Goal: Task Accomplishment & Management: Manage account settings

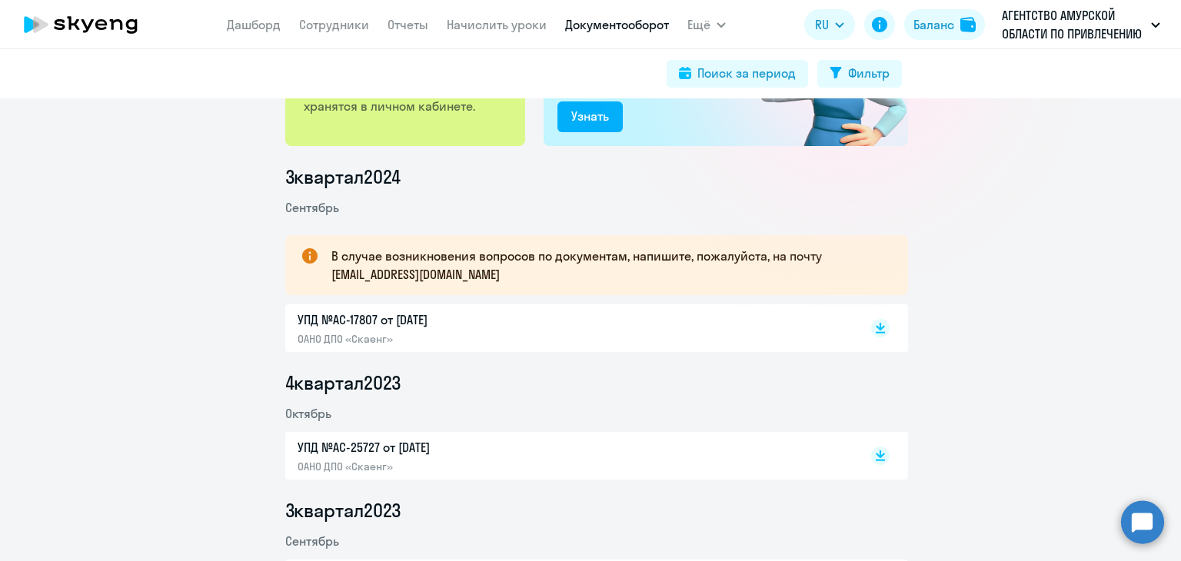
scroll to position [154, 0]
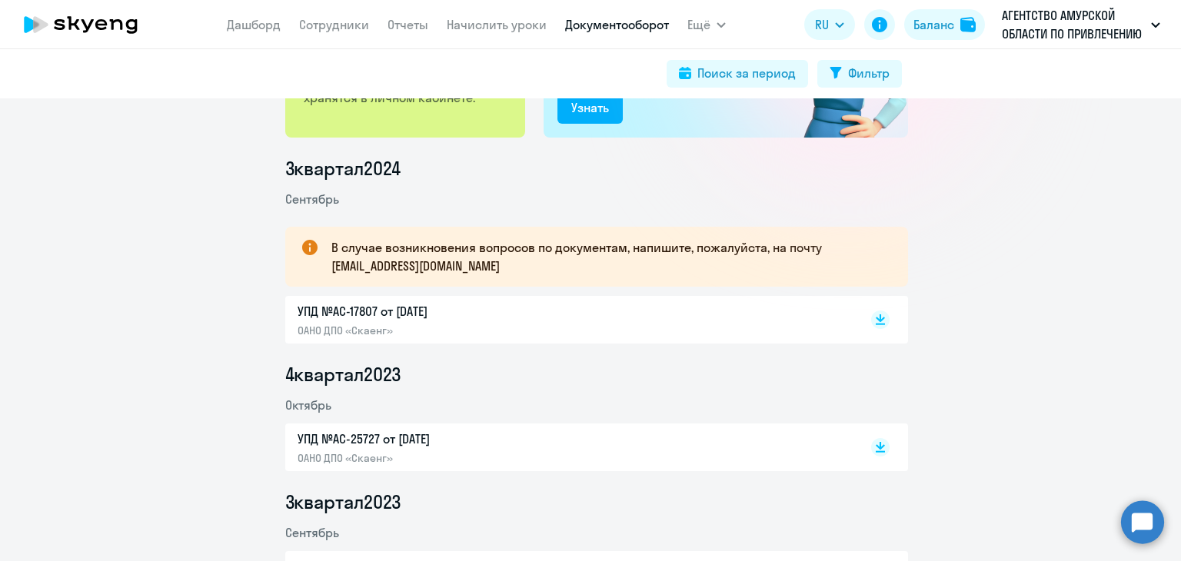
click at [351, 314] on p "УПД №AC-17807 от 30.09.2024" at bounding box center [459, 311] width 323 height 18
click at [421, 434] on p "УПД №AC-25727 от 31.10.2023" at bounding box center [459, 439] width 323 height 18
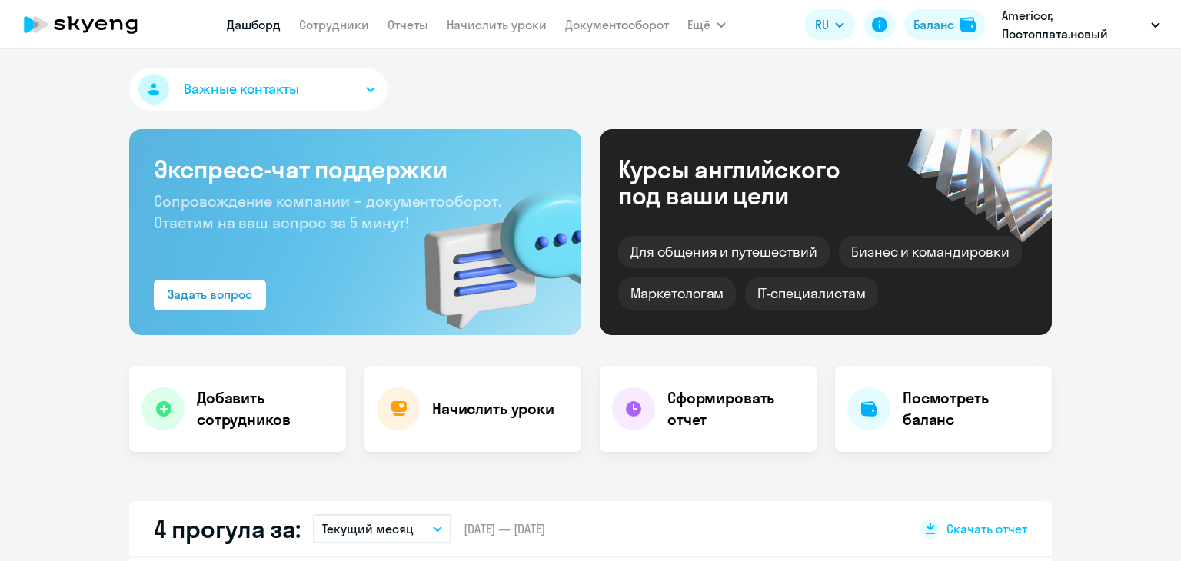
select select "30"
click at [470, 28] on link "Начислить уроки" at bounding box center [497, 24] width 100 height 15
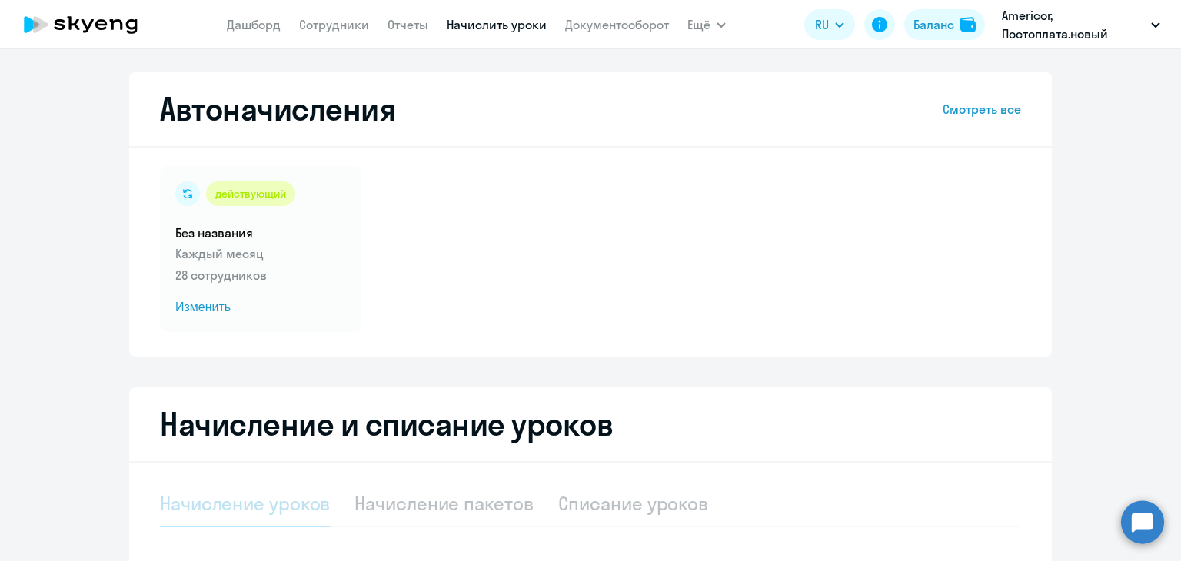
select select "10"
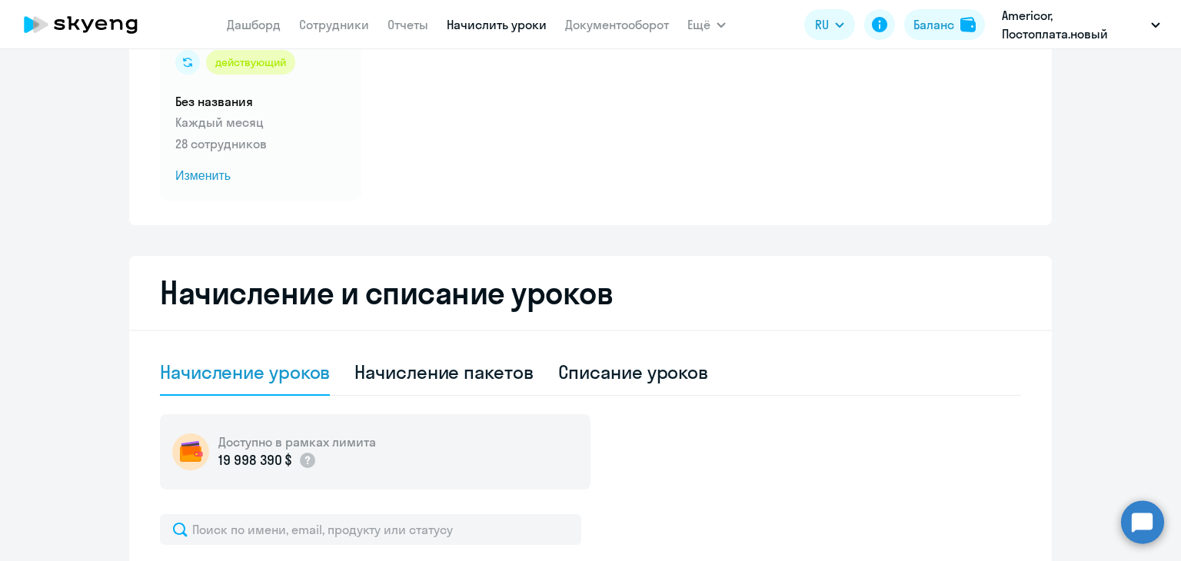
scroll to position [308, 0]
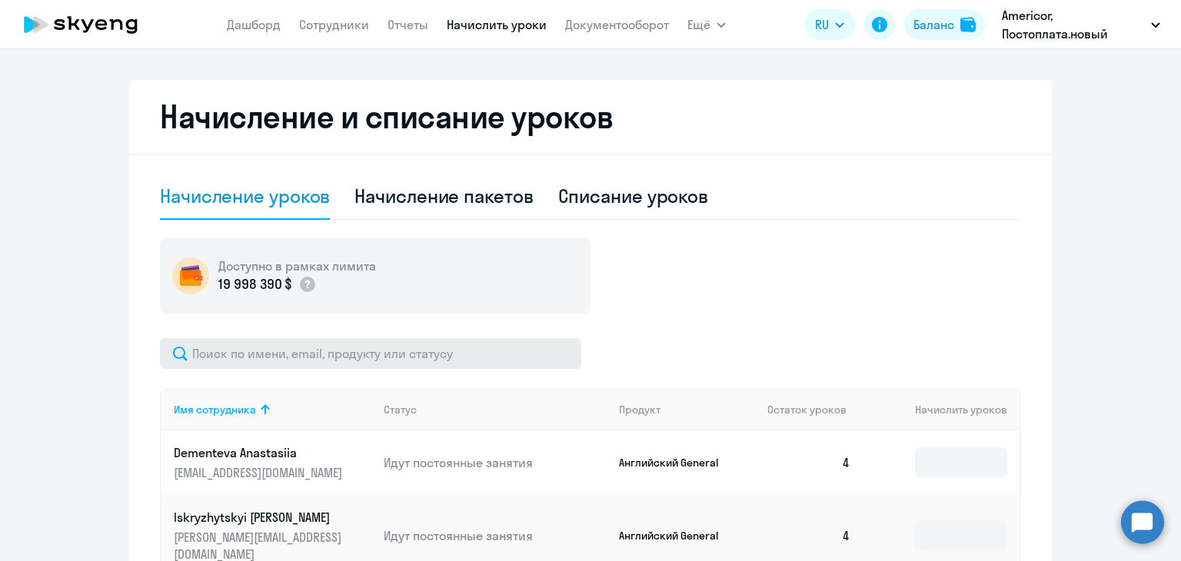
drag, startPoint x: 354, startPoint y: 369, endPoint x: 347, endPoint y: 368, distance: 7.7
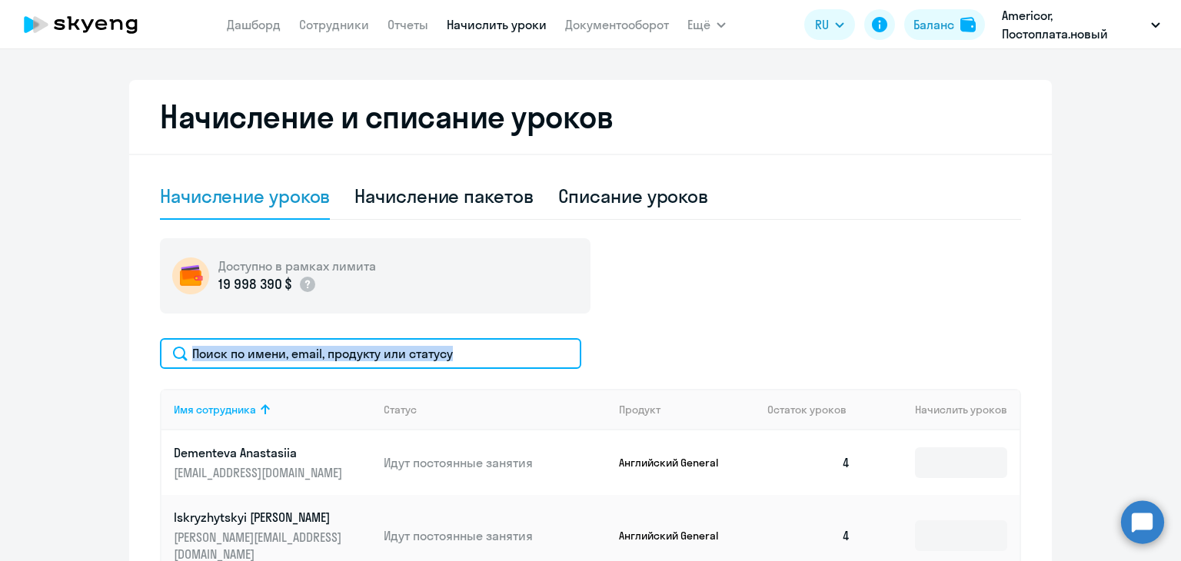
click at [341, 357] on input "text" at bounding box center [370, 353] width 421 height 31
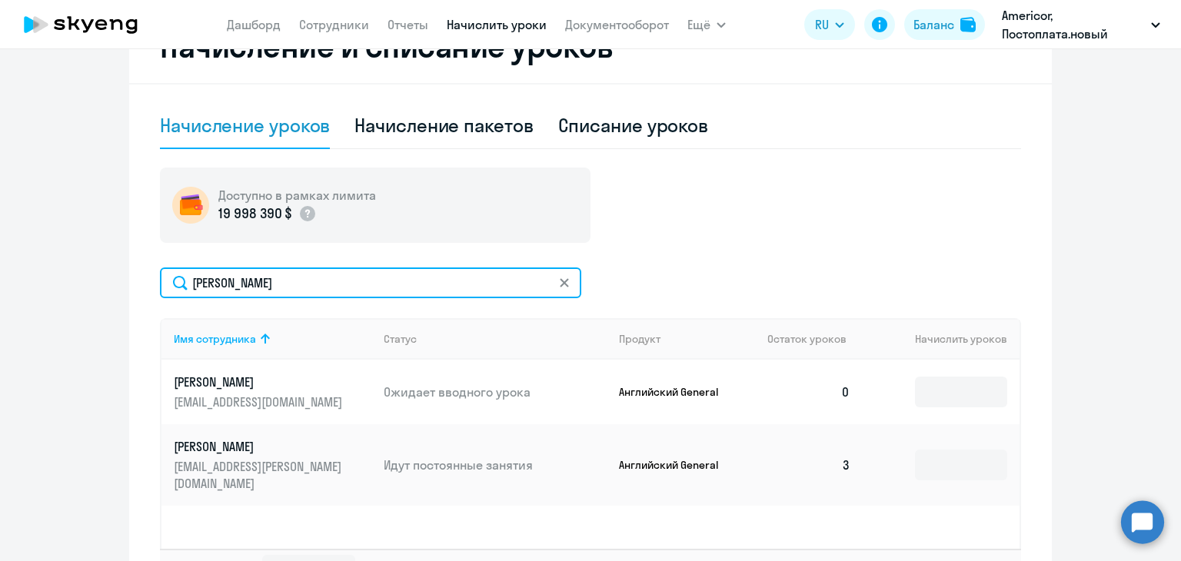
scroll to position [461, 0]
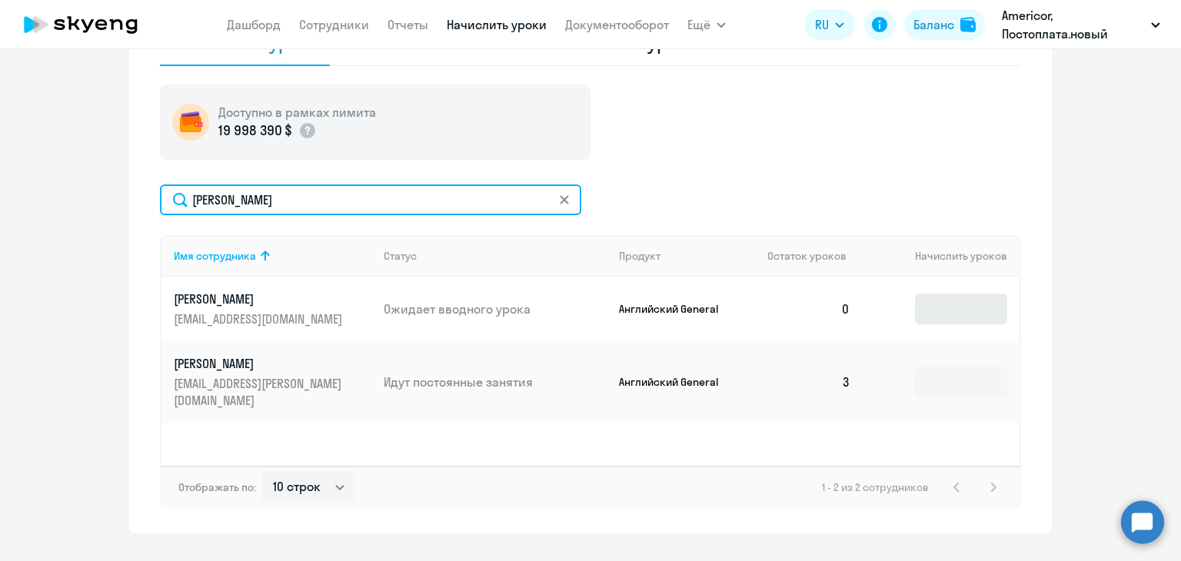
type input "[PERSON_NAME]"
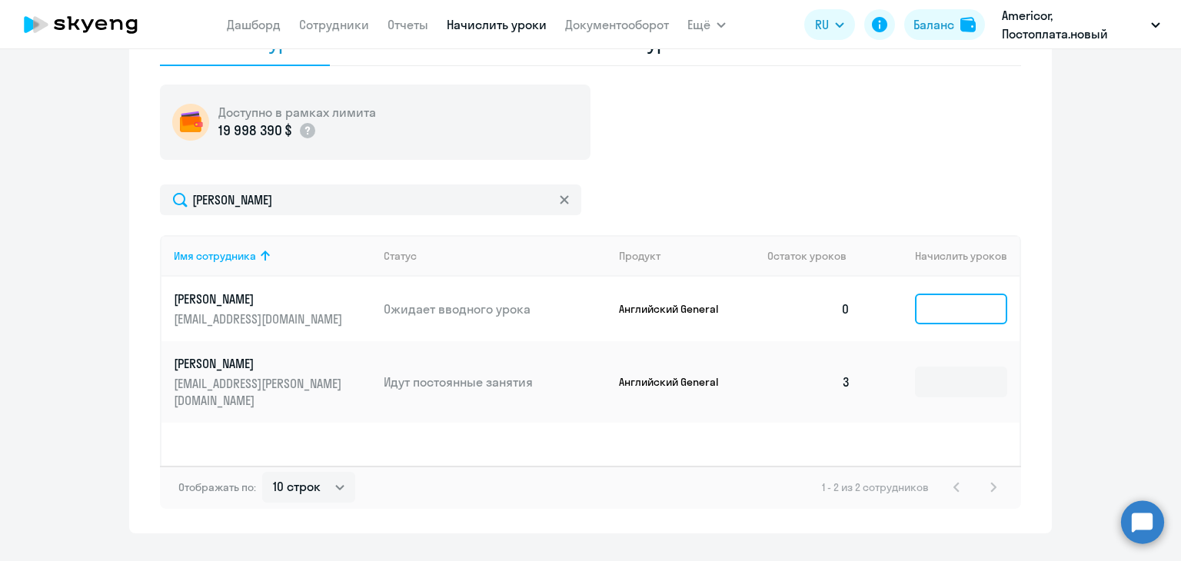
click at [958, 310] on input at bounding box center [961, 309] width 92 height 31
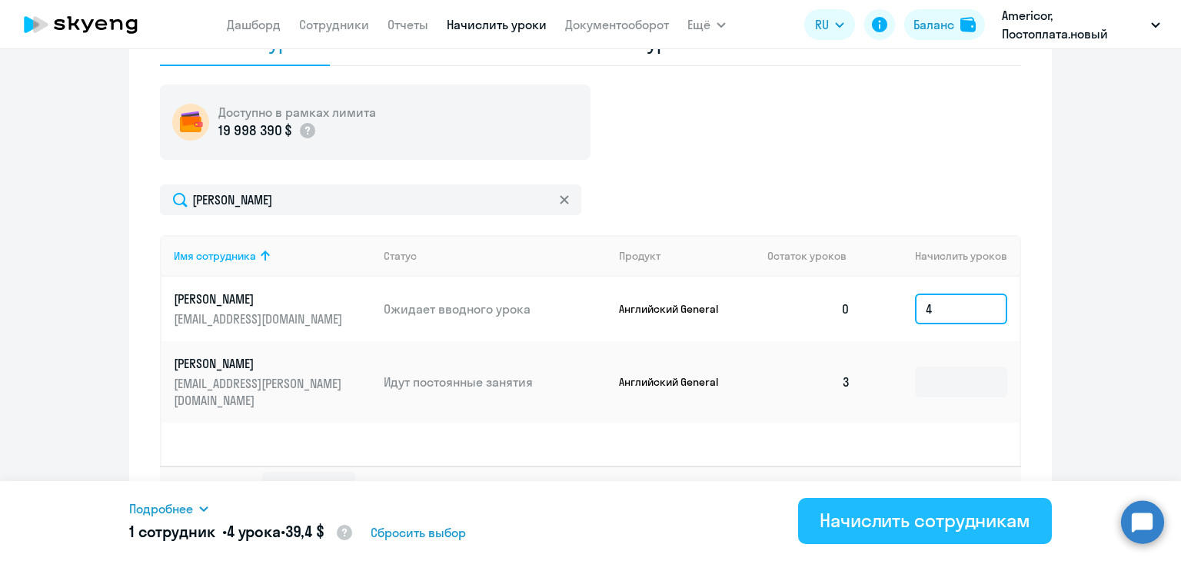
type input "4"
click at [843, 532] on div "Начислить сотрудникам" at bounding box center [925, 520] width 211 height 25
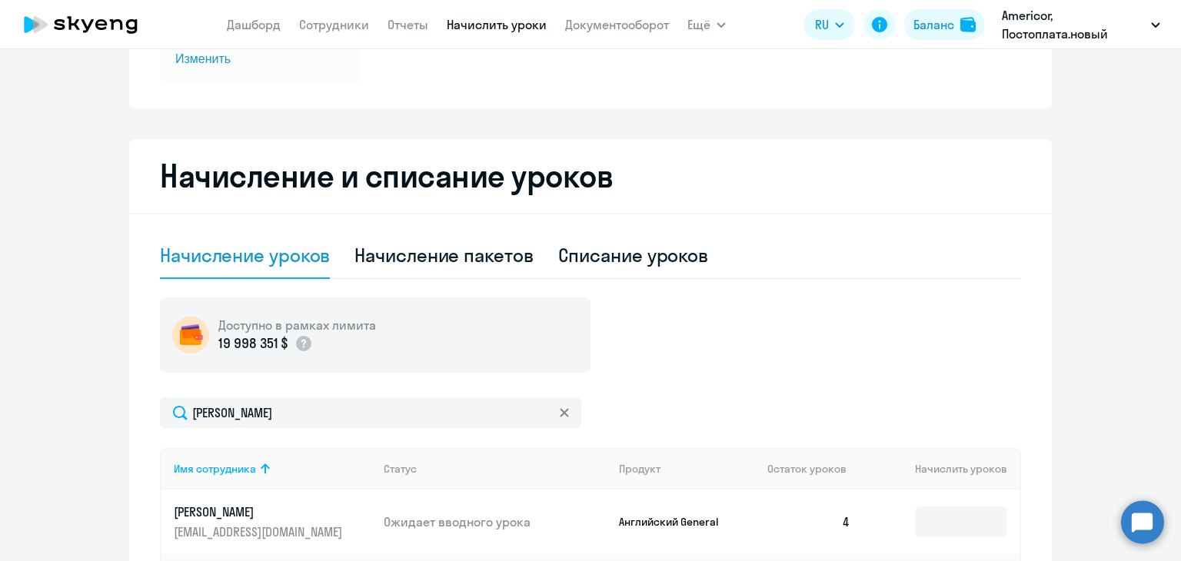
scroll to position [154, 0]
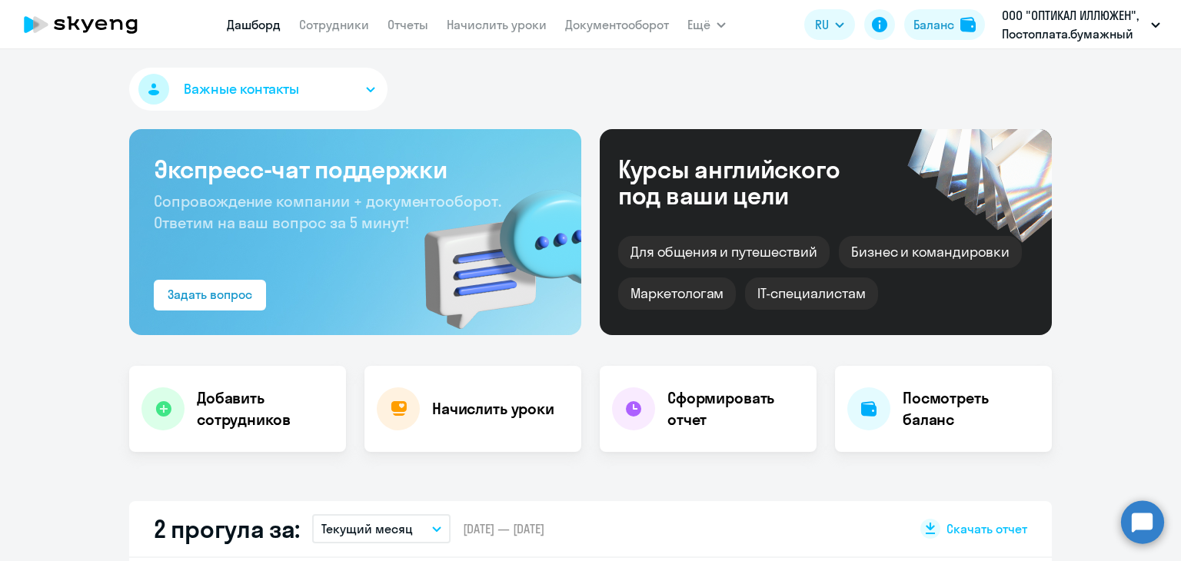
select select "30"
click at [489, 32] on link "Начислить уроки" at bounding box center [497, 24] width 100 height 15
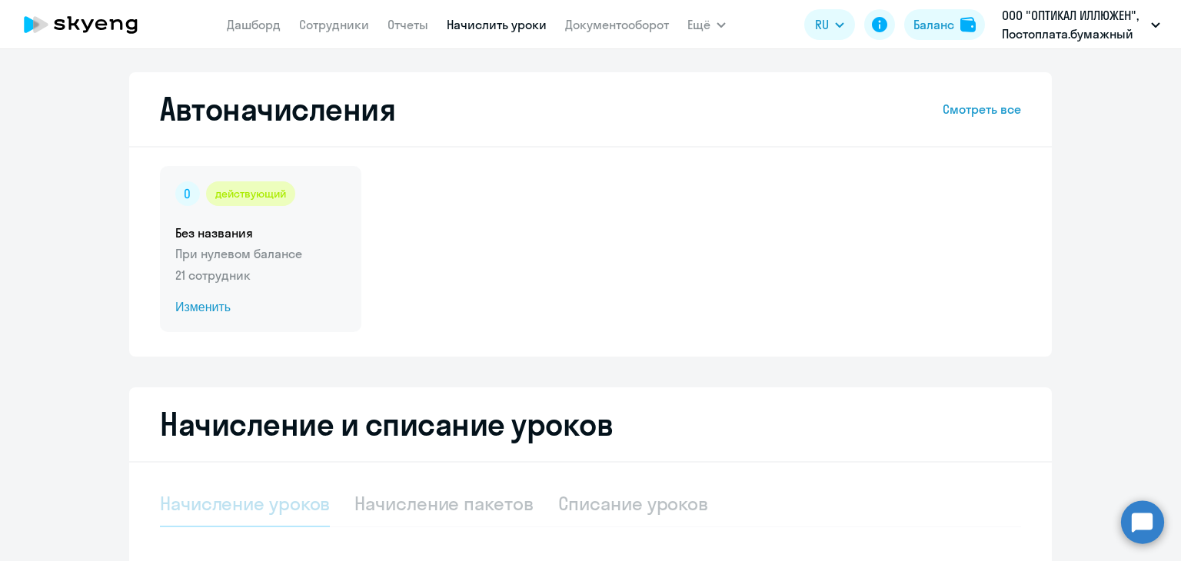
select select "10"
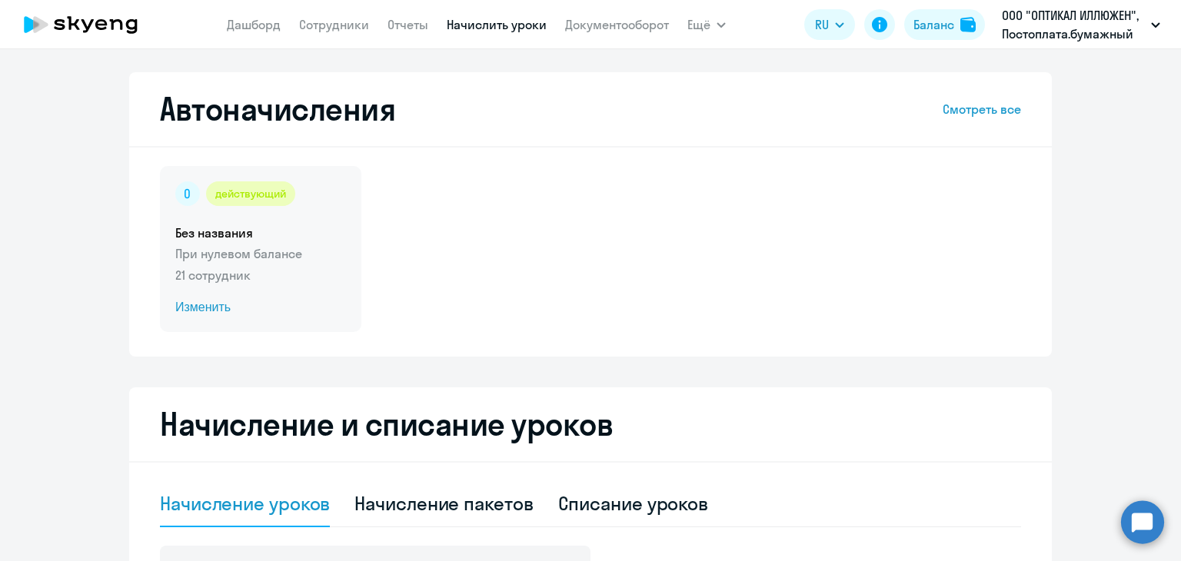
click at [263, 250] on p "При нулевом балансе" at bounding box center [260, 253] width 171 height 18
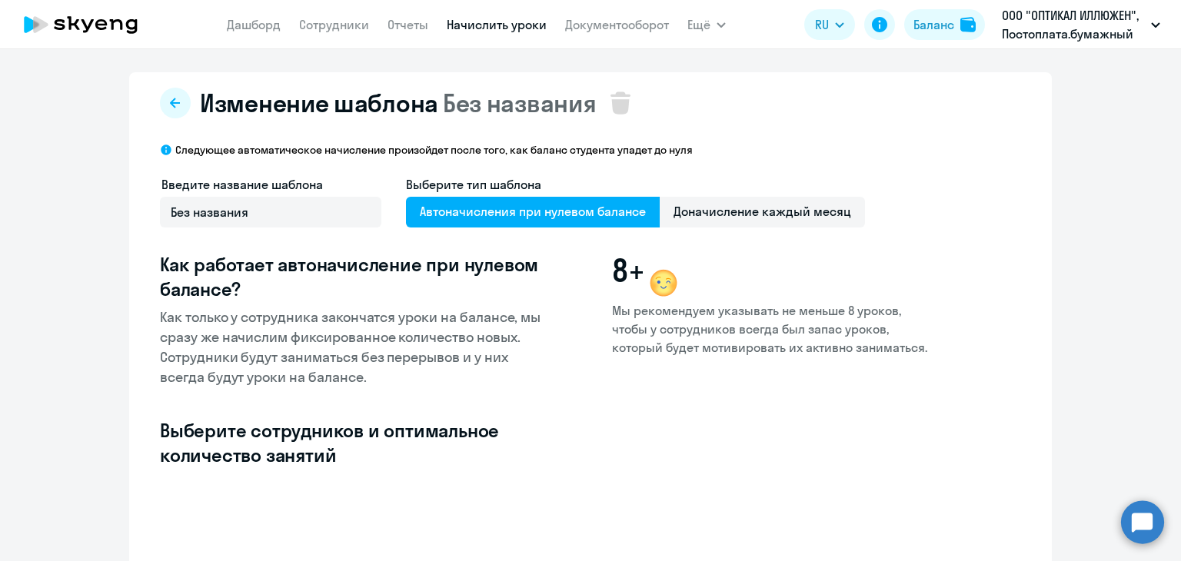
select select "10"
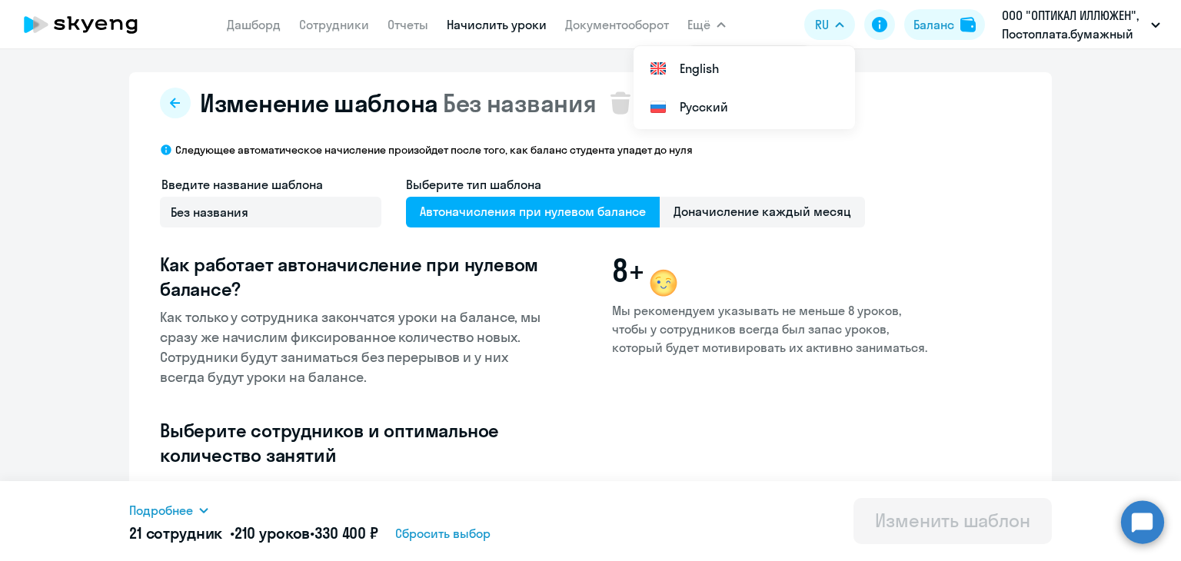
click at [474, 13] on nav "Дашборд Сотрудники Отчеты Начислить уроки Документооборот" at bounding box center [448, 24] width 442 height 31
click at [476, 18] on link "Начислить уроки" at bounding box center [497, 24] width 100 height 15
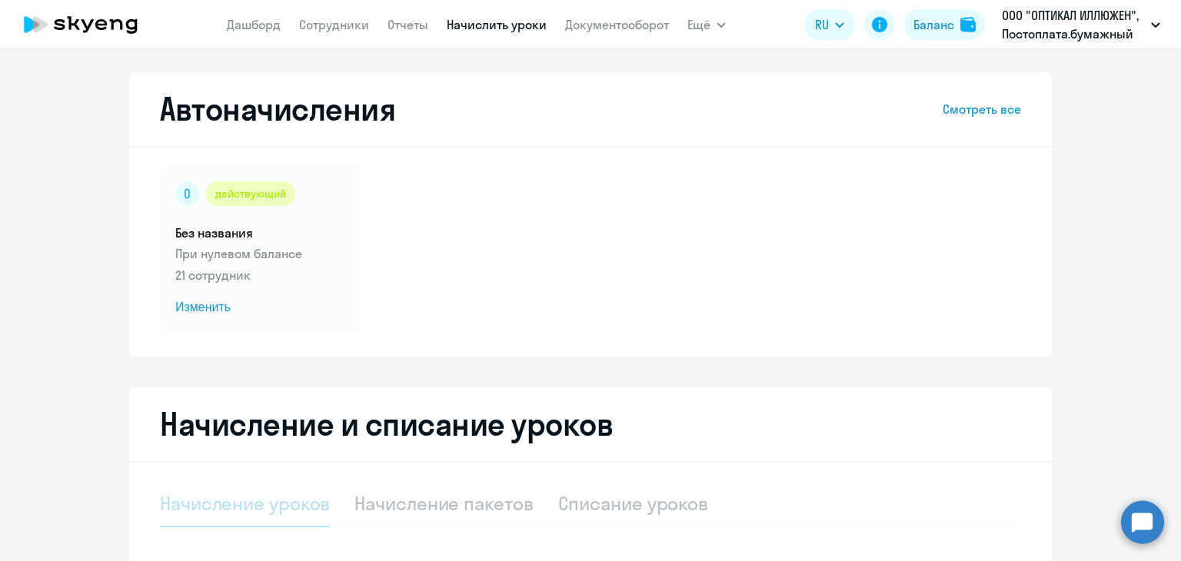
select select "10"
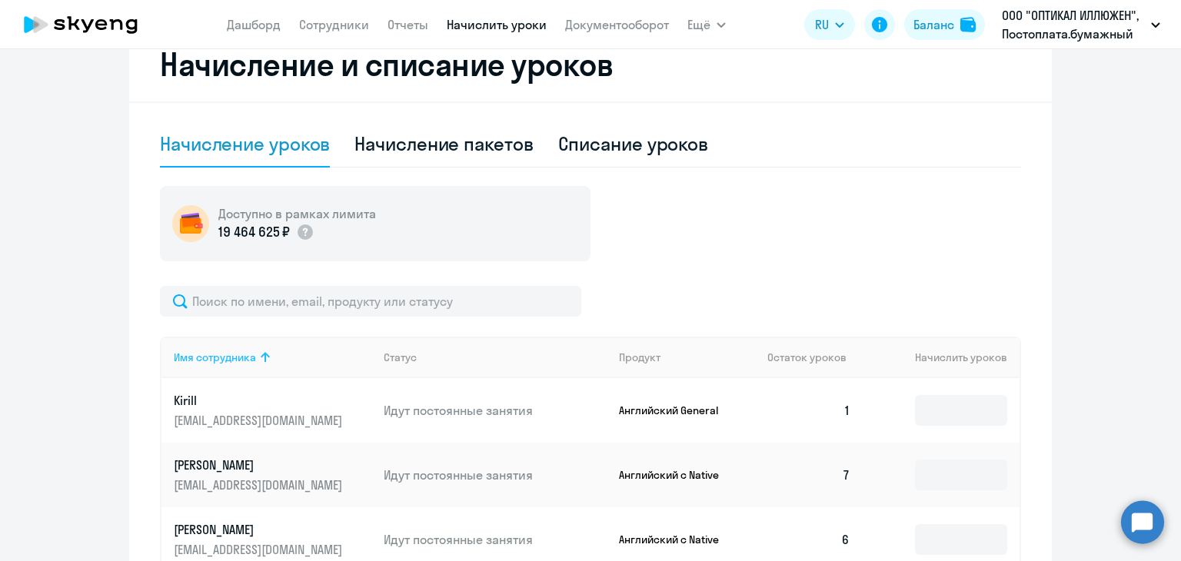
scroll to position [384, 0]
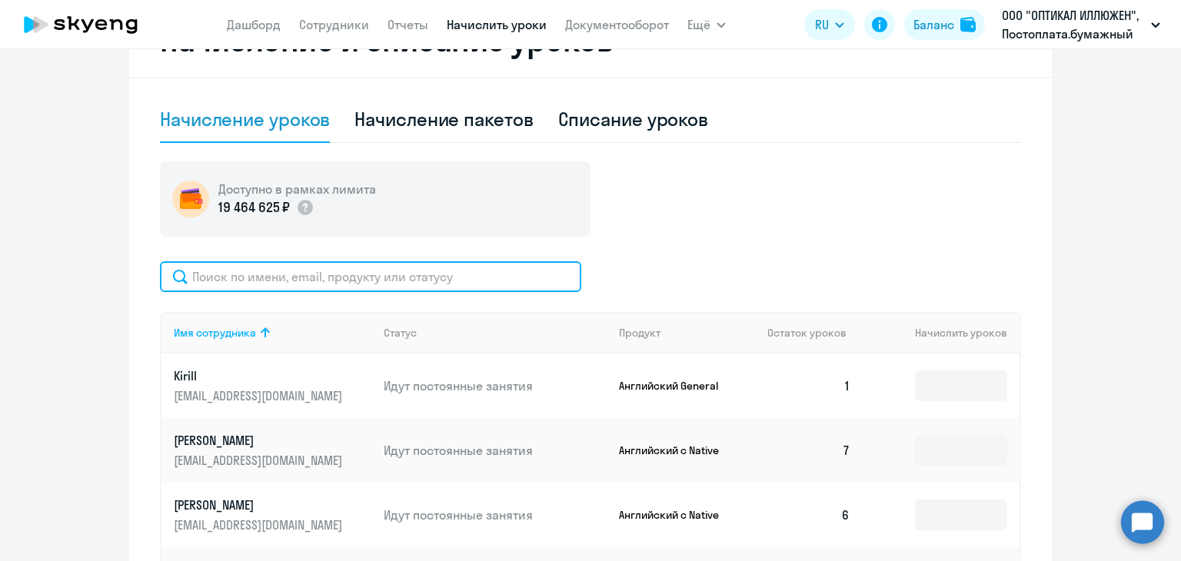
click at [294, 278] on input "text" at bounding box center [370, 276] width 421 height 31
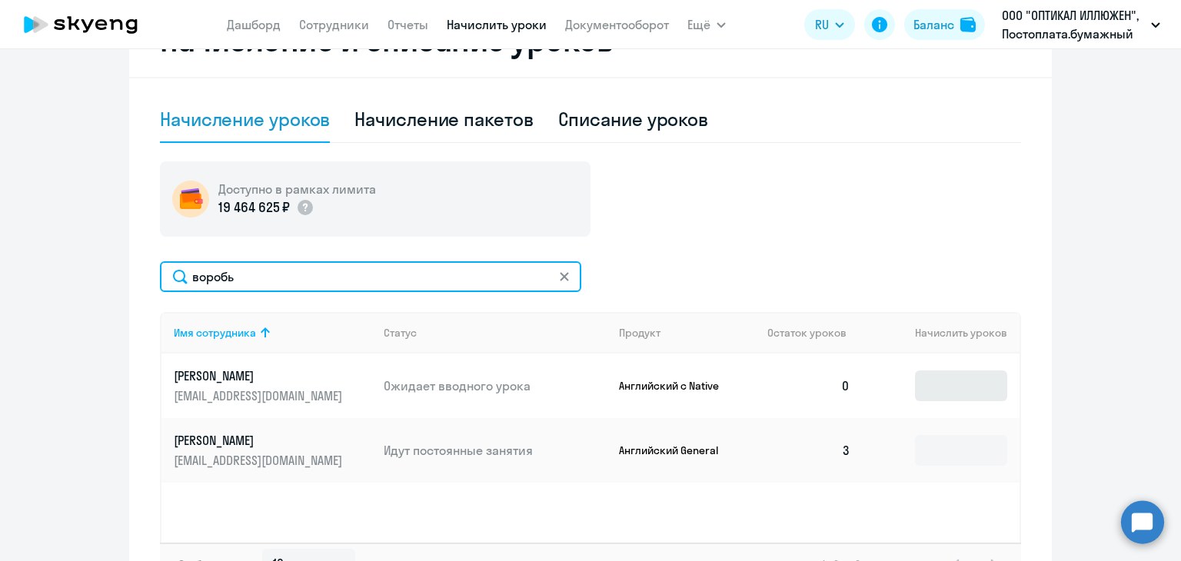
type input "воробь"
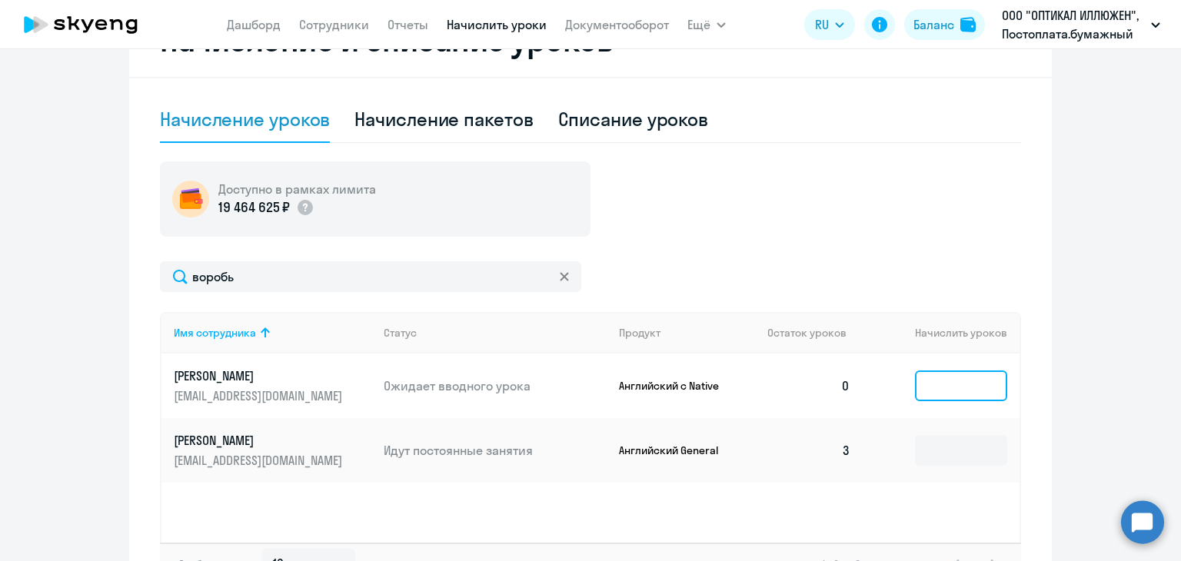
click at [947, 383] on input at bounding box center [961, 386] width 92 height 31
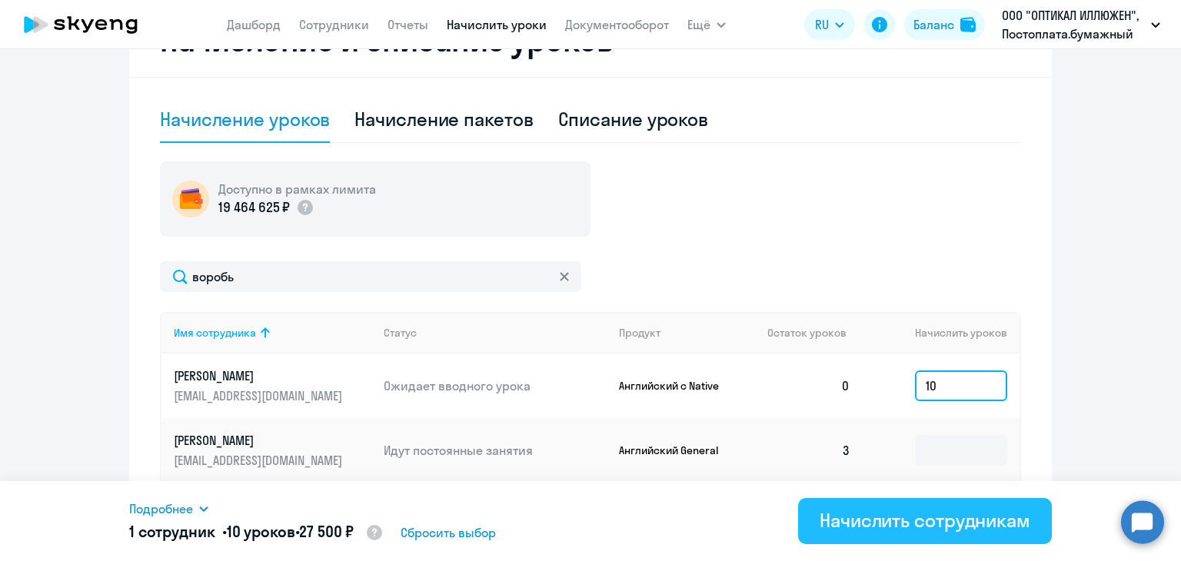
type input "10"
click at [866, 520] on div "Начислить сотрудникам" at bounding box center [925, 520] width 211 height 25
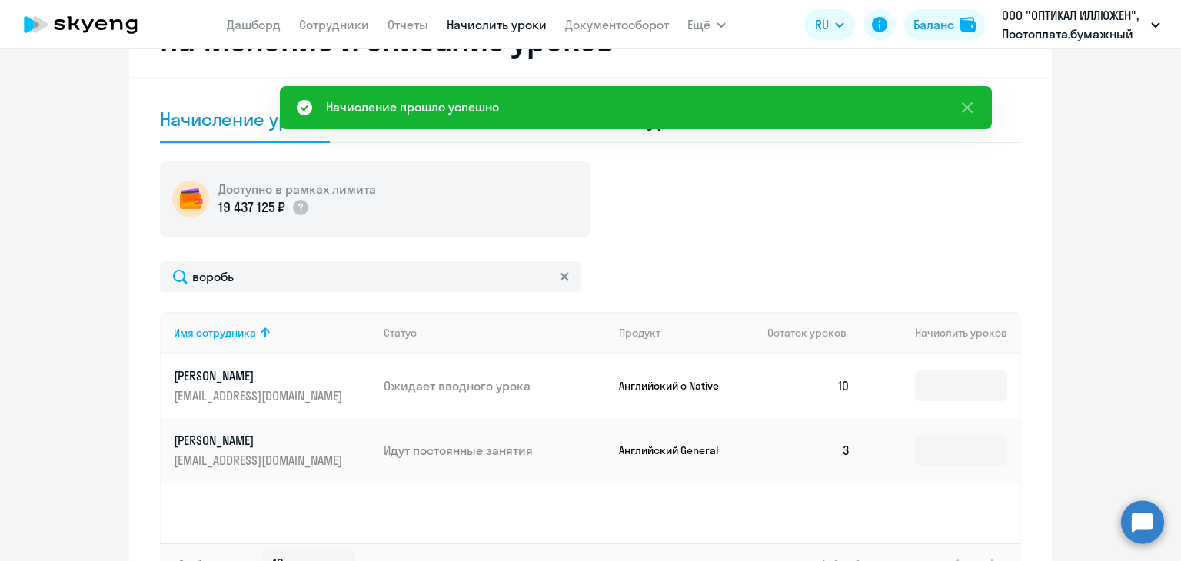
click at [1104, 173] on ng-component "Автоначисления Смотреть все действующий Без названия При нулевом балансе 21 сот…" at bounding box center [590, 149] width 1181 height 923
